Goal: Find specific page/section: Find specific page/section

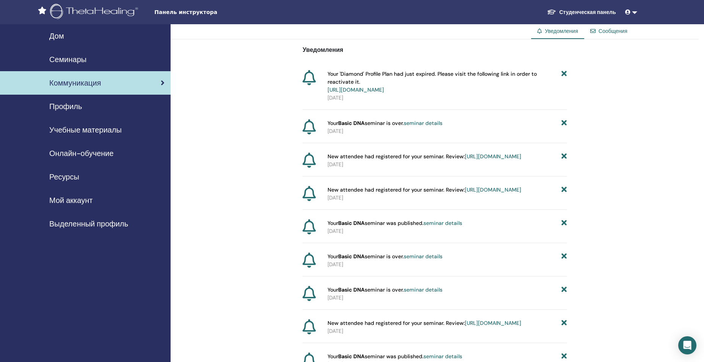
click at [565, 30] on span "Уведомления" at bounding box center [561, 31] width 33 height 7
click at [76, 198] on span "Мой аккаунт" at bounding box center [70, 200] width 43 height 11
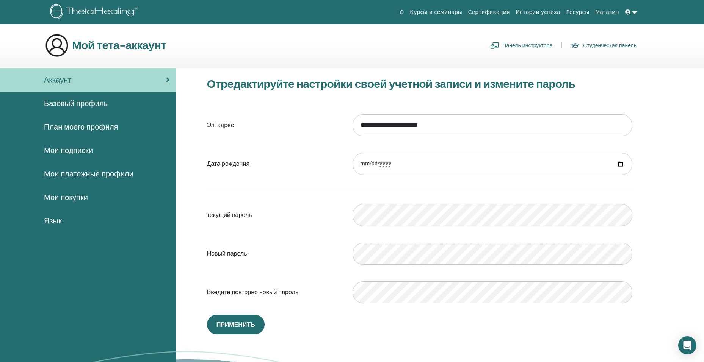
click at [600, 43] on link "Студенческая панель" at bounding box center [604, 45] width 66 height 12
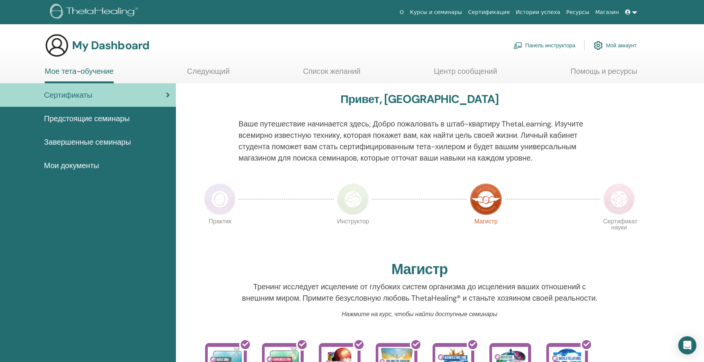
click at [92, 165] on span "Мои документы" at bounding box center [71, 165] width 55 height 11
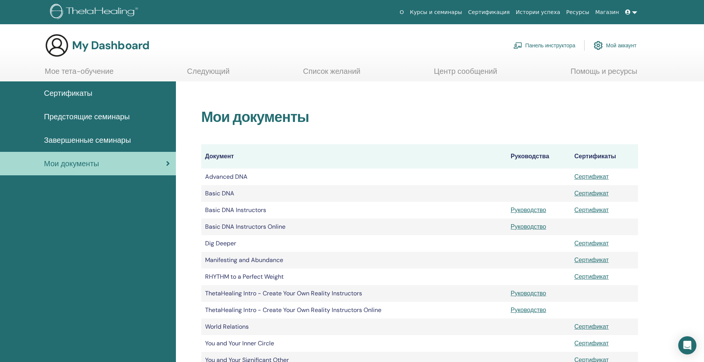
click at [530, 45] on link "Панель инструктора" at bounding box center [544, 45] width 62 height 17
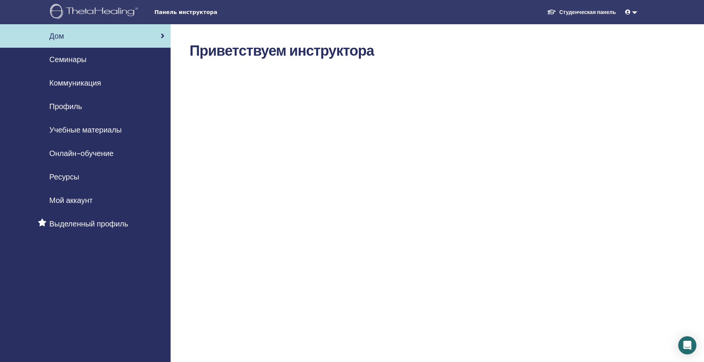
click at [90, 61] on div "Семинары" at bounding box center [85, 59] width 158 height 11
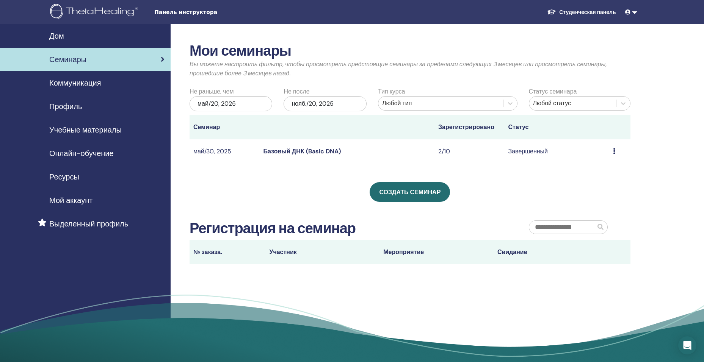
click at [108, 128] on span "Учебные материалы" at bounding box center [85, 129] width 72 height 11
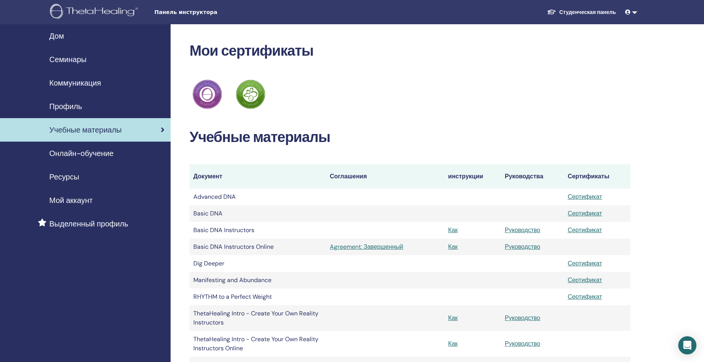
click at [584, 13] on link "Студенческая панель" at bounding box center [581, 12] width 81 height 14
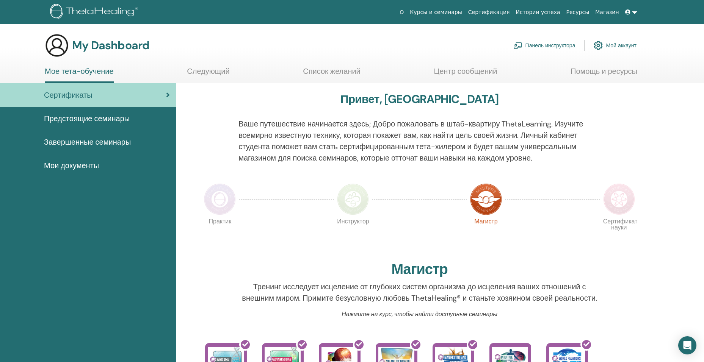
click at [75, 165] on span "Мои документы" at bounding box center [71, 165] width 55 height 11
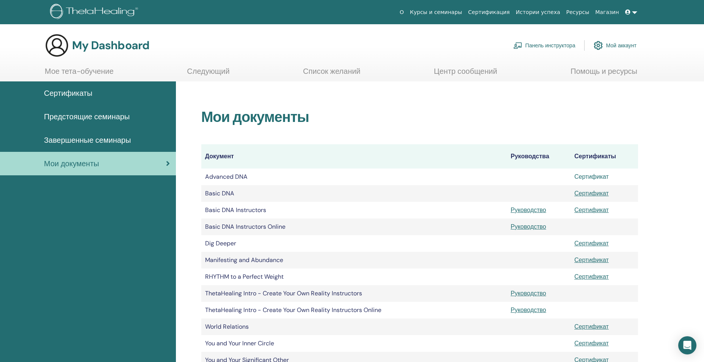
click at [585, 177] on link "Сертификат" at bounding box center [591, 177] width 34 height 8
click at [86, 94] on span "Сертификаты" at bounding box center [68, 93] width 49 height 11
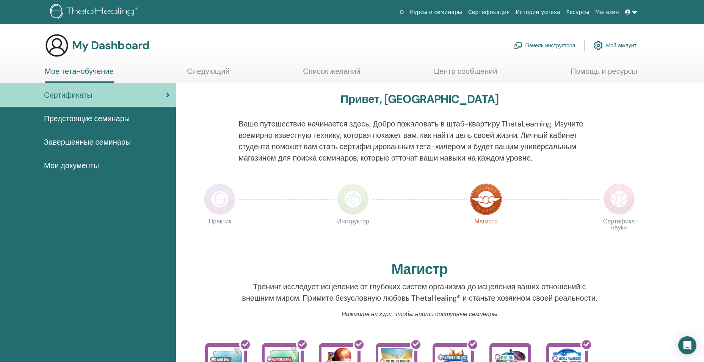
click at [506, 13] on link "Сертификация" at bounding box center [489, 12] width 48 height 14
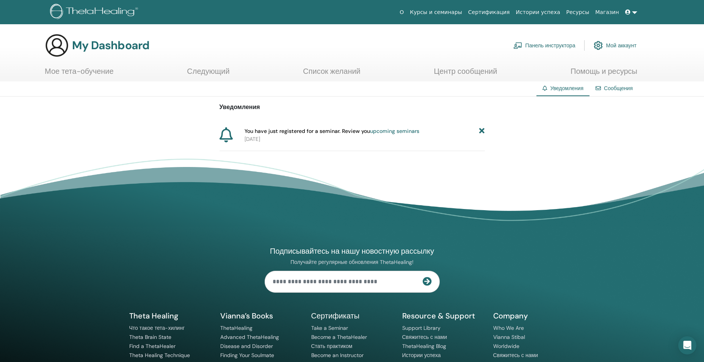
click at [391, 132] on link "upcoming seminars" at bounding box center [394, 131] width 49 height 7
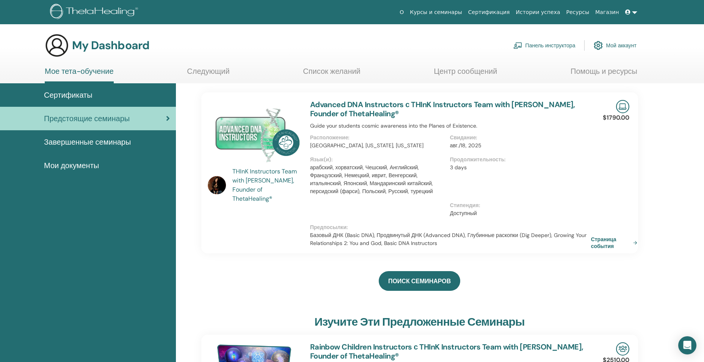
click at [603, 242] on link "Страница события" at bounding box center [615, 243] width 49 height 14
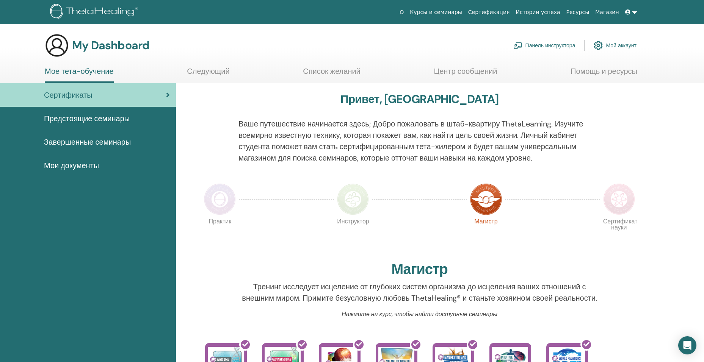
click at [85, 163] on span "Мои документы" at bounding box center [71, 165] width 55 height 11
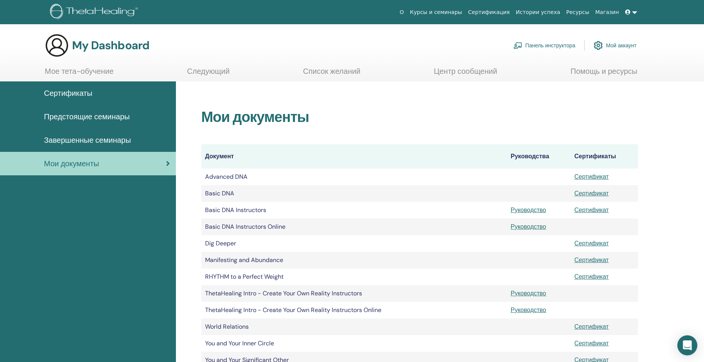
click at [686, 346] on icon "Open Intercom Messenger" at bounding box center [687, 346] width 9 height 10
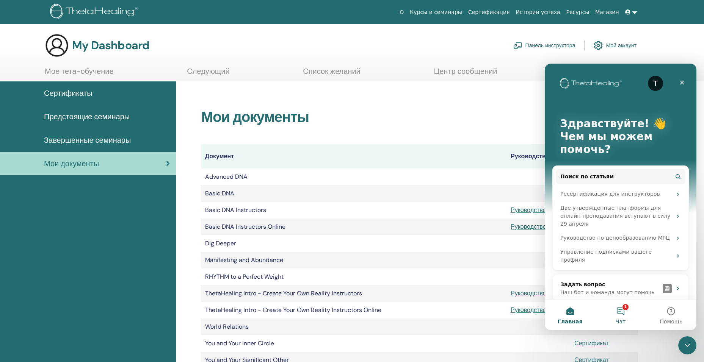
click at [622, 307] on button "1 Чат" at bounding box center [620, 315] width 50 height 30
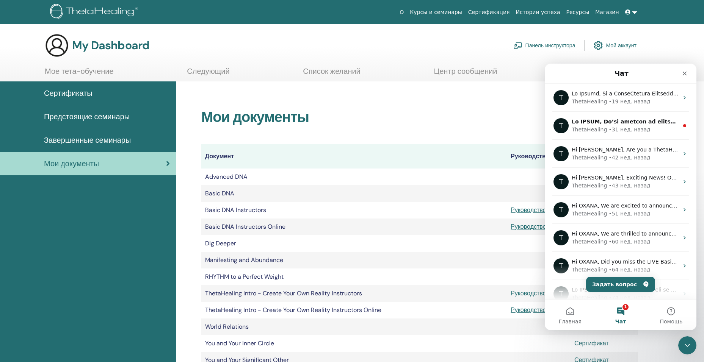
click at [397, 171] on td "Advanced DNA" at bounding box center [353, 177] width 305 height 17
click at [686, 74] on icon "Закрыть" at bounding box center [684, 73] width 6 height 6
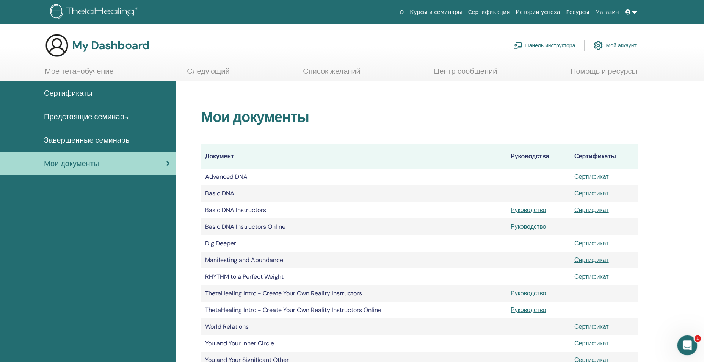
click at [695, 338] on span "1" at bounding box center [697, 339] width 7 height 7
click at [696, 337] on body "О Курсы и семинары Сертификация Истории успеха Ресурсы Магазин OP Oksana Parkho…" at bounding box center [352, 326] width 704 height 653
click at [688, 341] on icon "Открыть службу сообщений Intercom" at bounding box center [686, 344] width 13 height 13
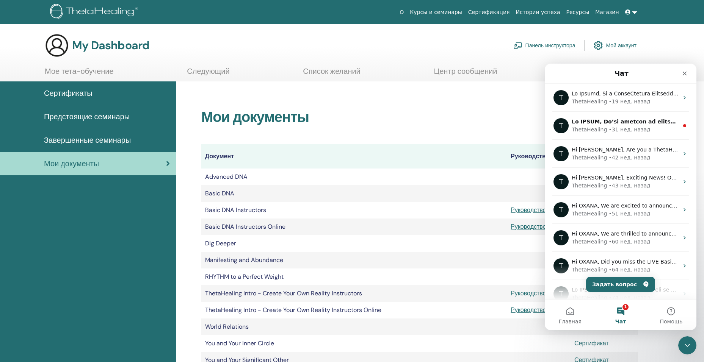
click at [623, 311] on button "1 Чат" at bounding box center [620, 315] width 50 height 30
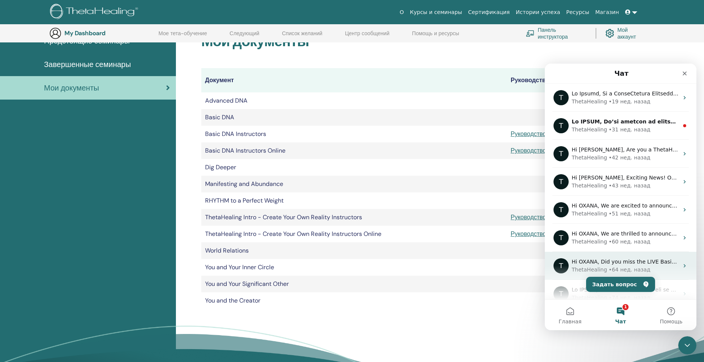
scroll to position [39, 0]
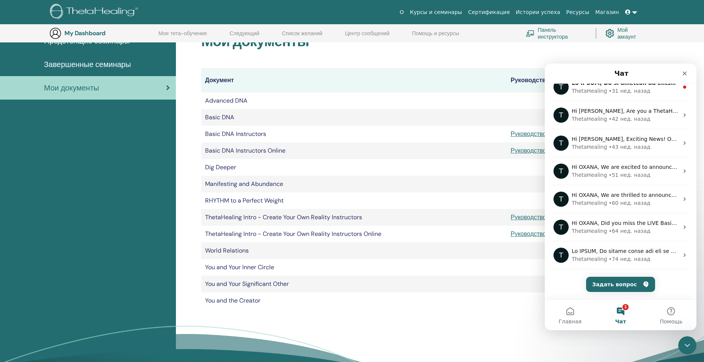
click at [620, 308] on button "1 Чат" at bounding box center [620, 315] width 50 height 30
click at [626, 307] on button "1 Чат" at bounding box center [620, 315] width 50 height 30
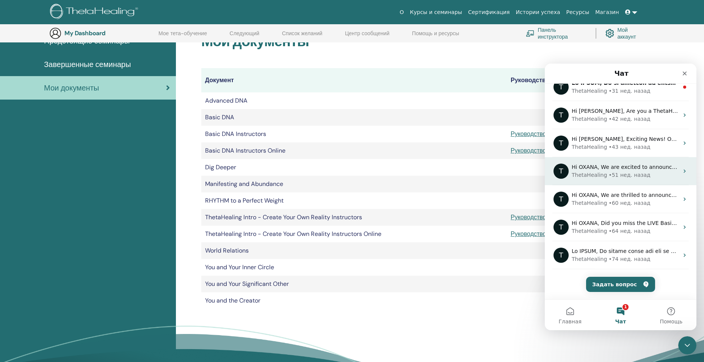
scroll to position [0, 0]
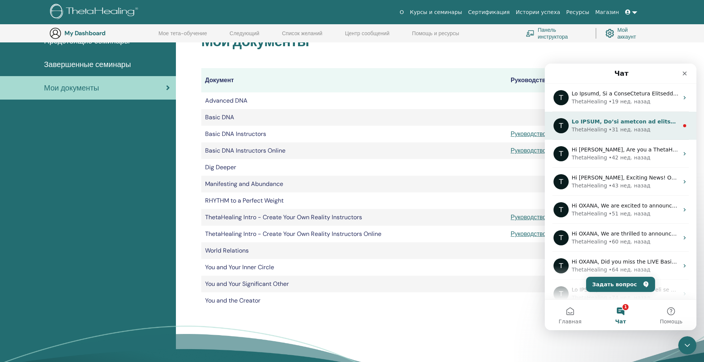
click at [650, 127] on div "ThetaHealing • 31 нед. назад" at bounding box center [625, 130] width 107 height 8
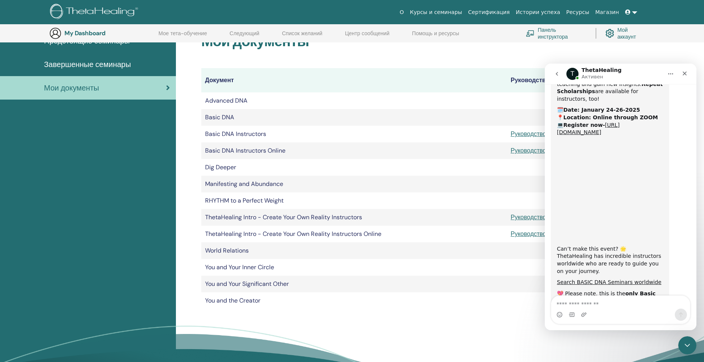
scroll to position [339, 0]
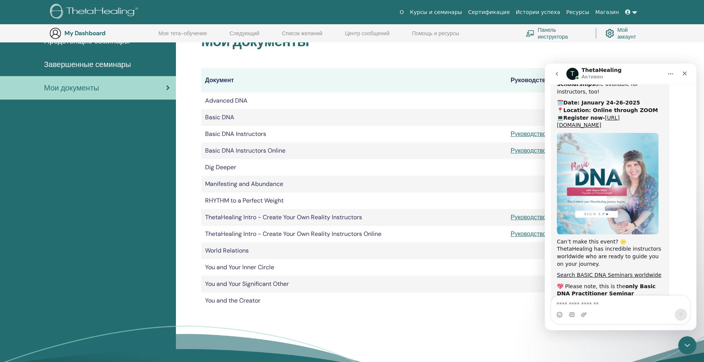
click at [671, 73] on icon "Главная" at bounding box center [670, 74] width 6 height 6
click at [685, 73] on icon "Закрыть" at bounding box center [685, 74] width 4 height 4
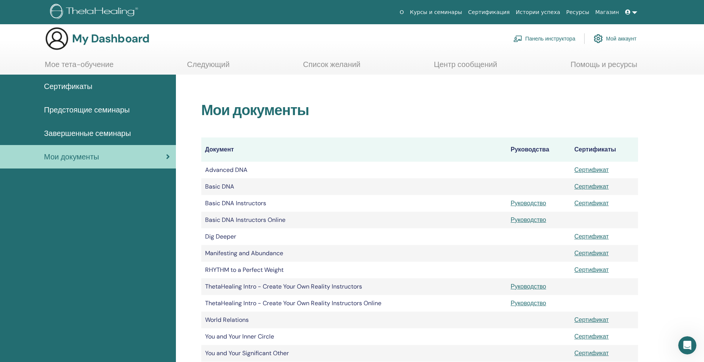
scroll to position [0, 0]
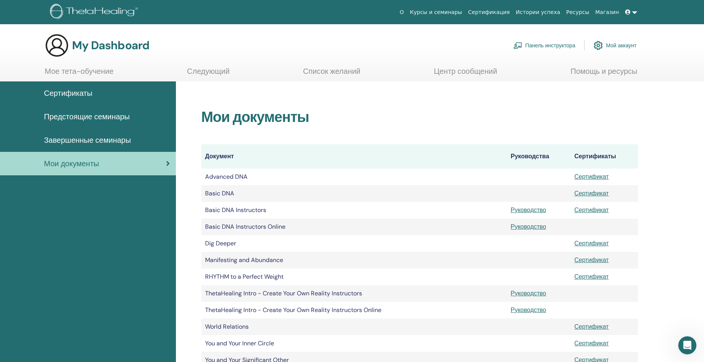
click at [451, 72] on link "Центр сообщений" at bounding box center [465, 74] width 63 height 15
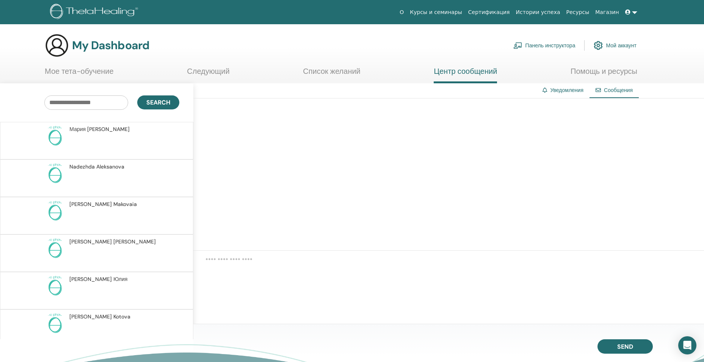
click at [558, 47] on link "Панель инструктора" at bounding box center [544, 45] width 62 height 17
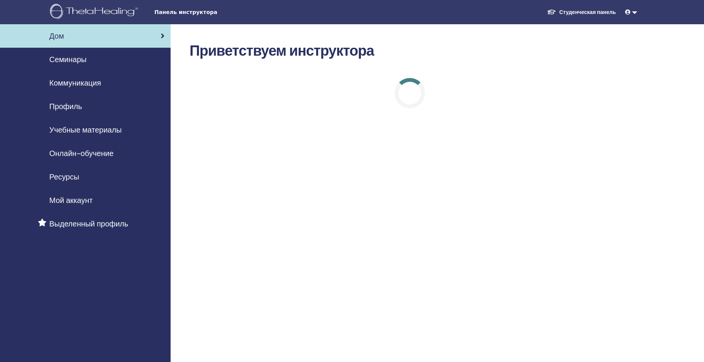
click at [67, 130] on span "Учебные материалы" at bounding box center [85, 129] width 72 height 11
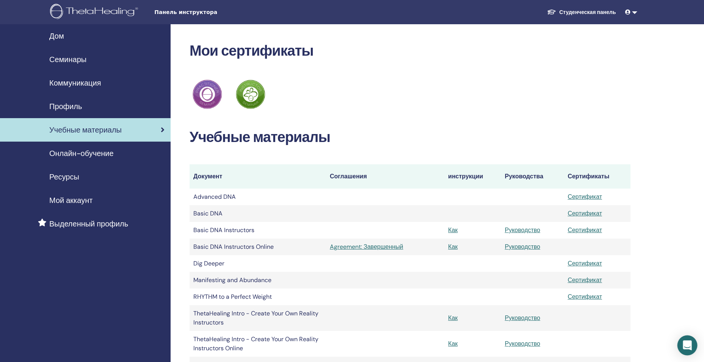
click at [692, 346] on div "Open Intercom Messenger" at bounding box center [687, 346] width 20 height 20
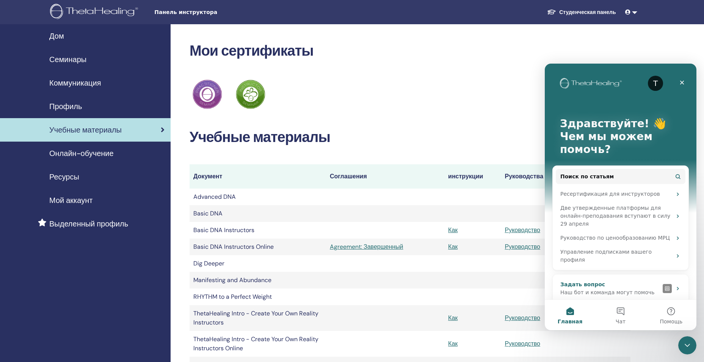
click at [665, 284] on img "Мессенджер Intercom" at bounding box center [667, 288] width 9 height 9
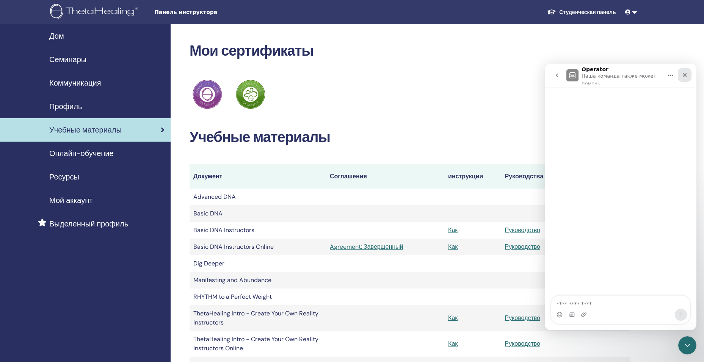
click at [683, 74] on icon "Закрыть" at bounding box center [685, 75] width 4 height 4
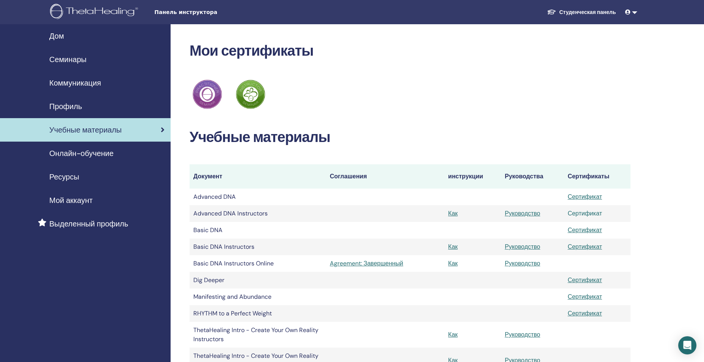
click at [580, 211] on link "Сертификат" at bounding box center [584, 214] width 34 height 8
